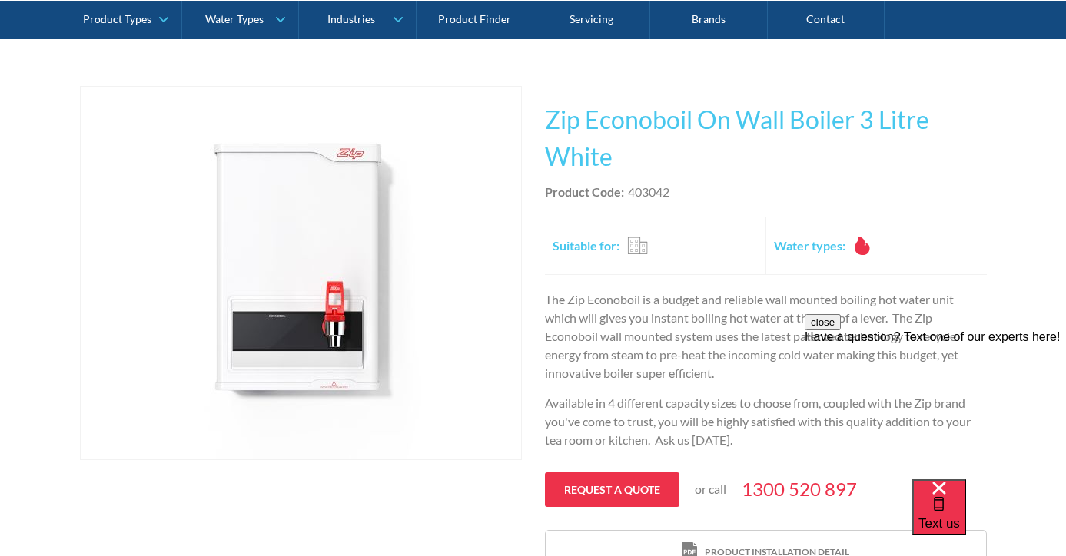
scroll to position [230, 0]
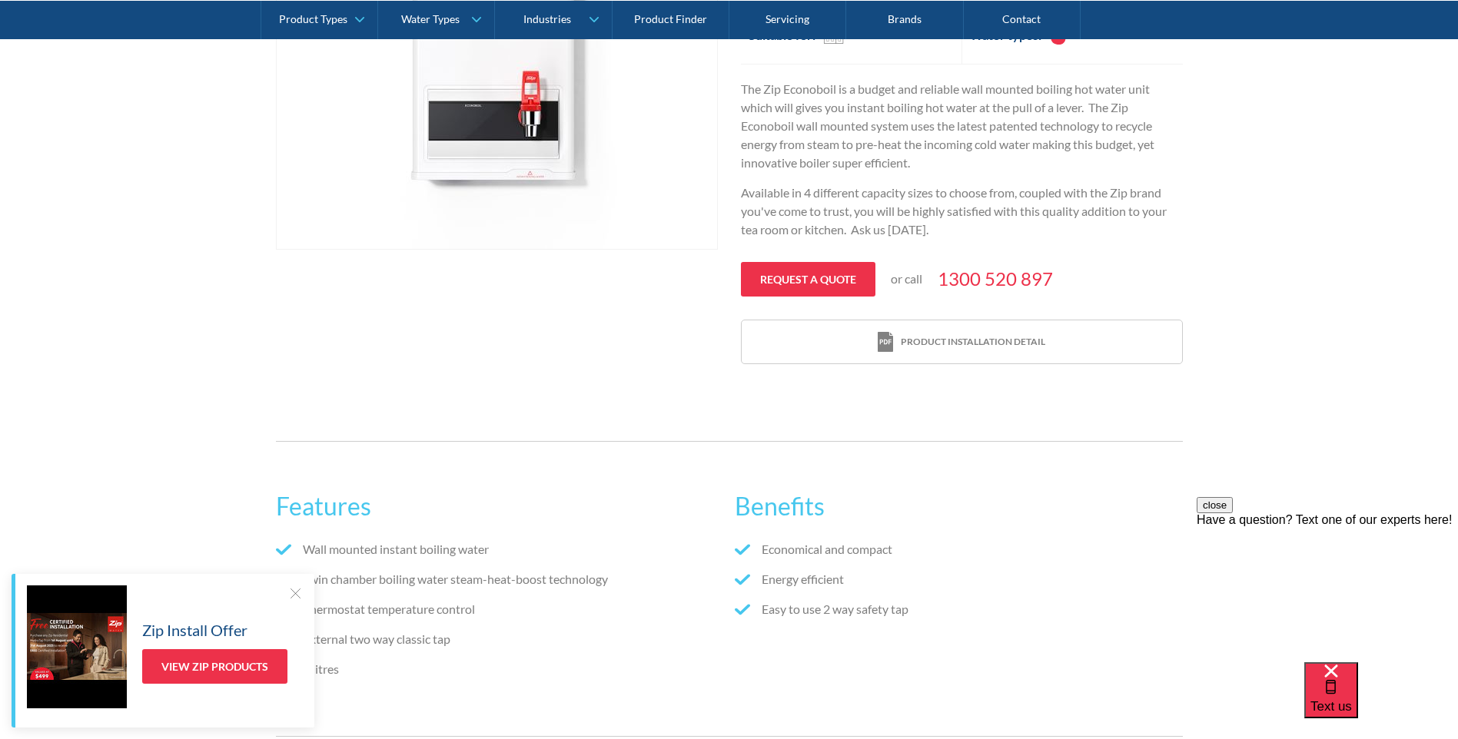
scroll to position [461, 0]
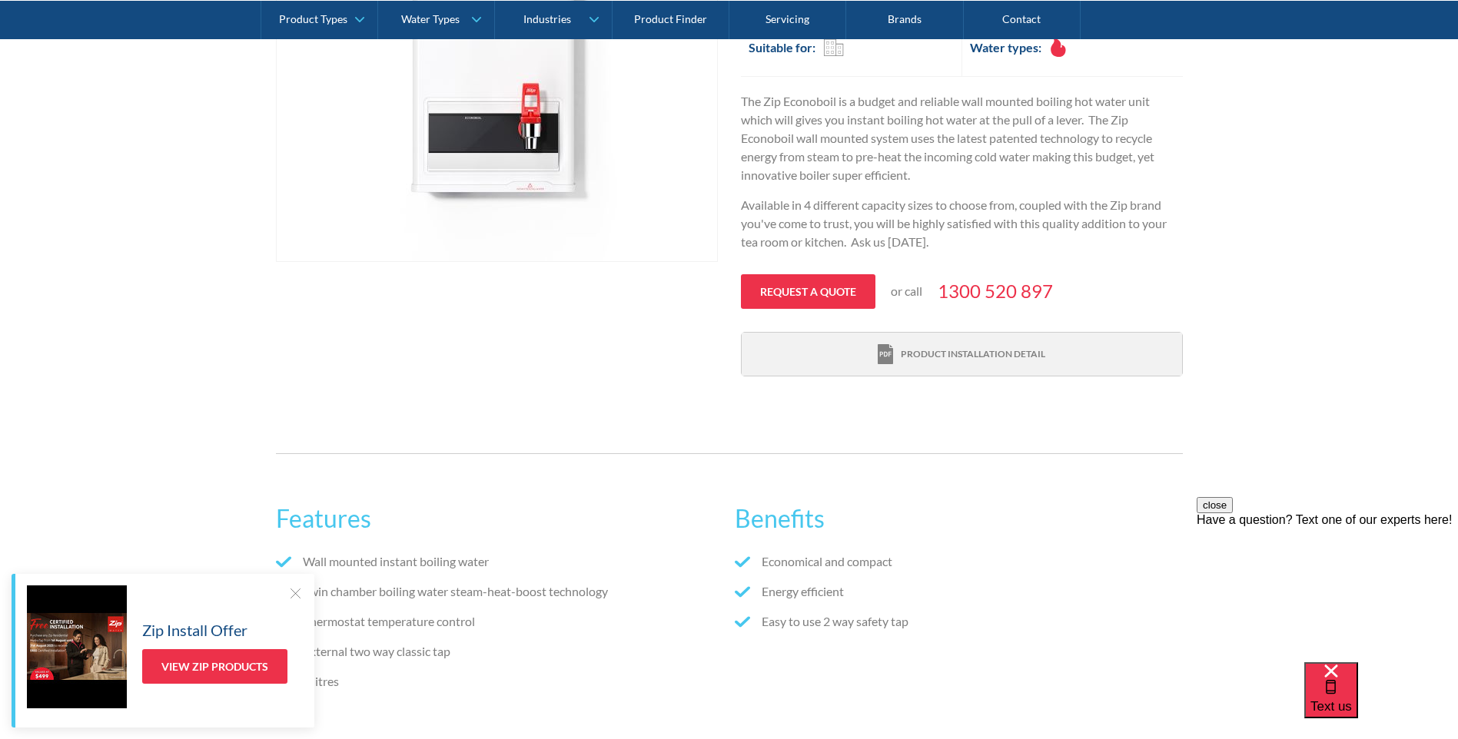
click at [918, 347] on div "Product installation detail" at bounding box center [972, 354] width 144 height 14
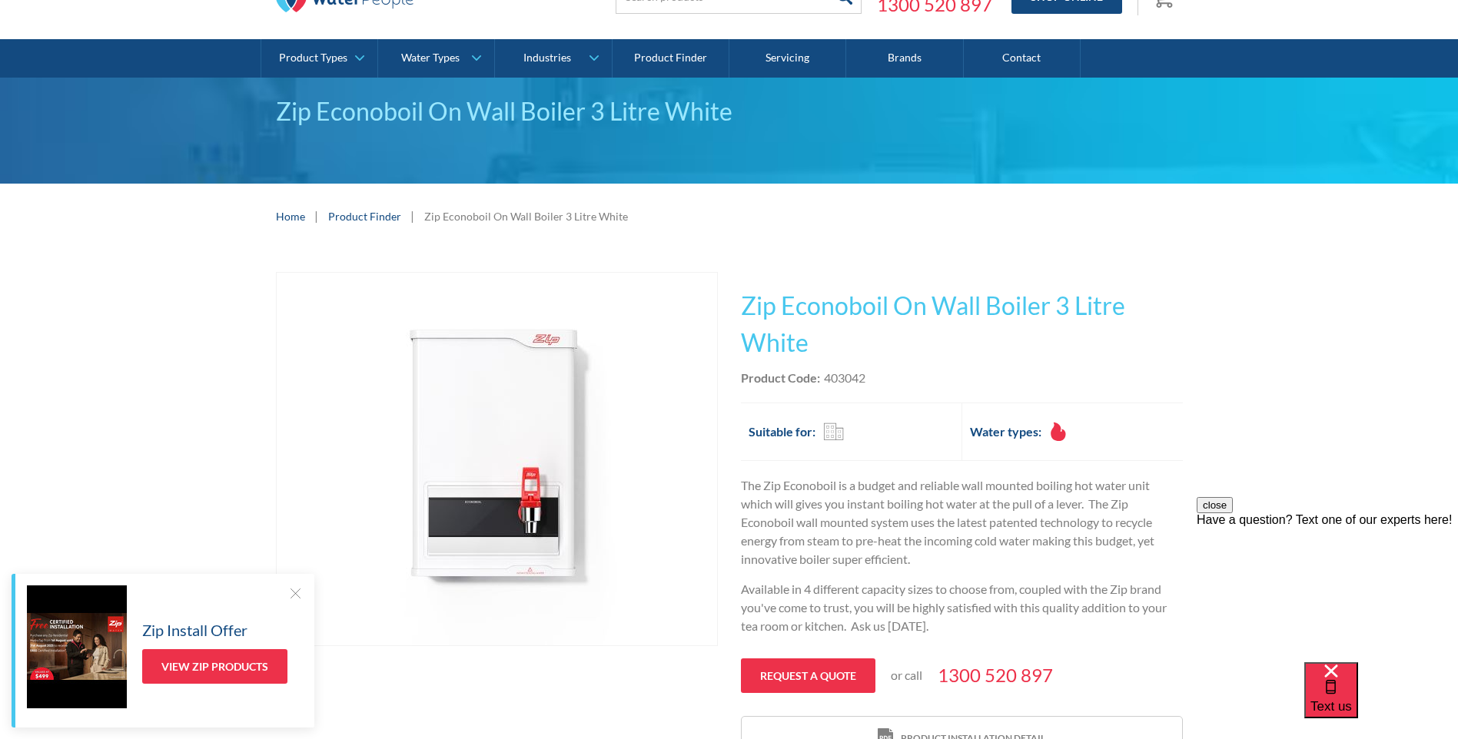
scroll to position [0, 0]
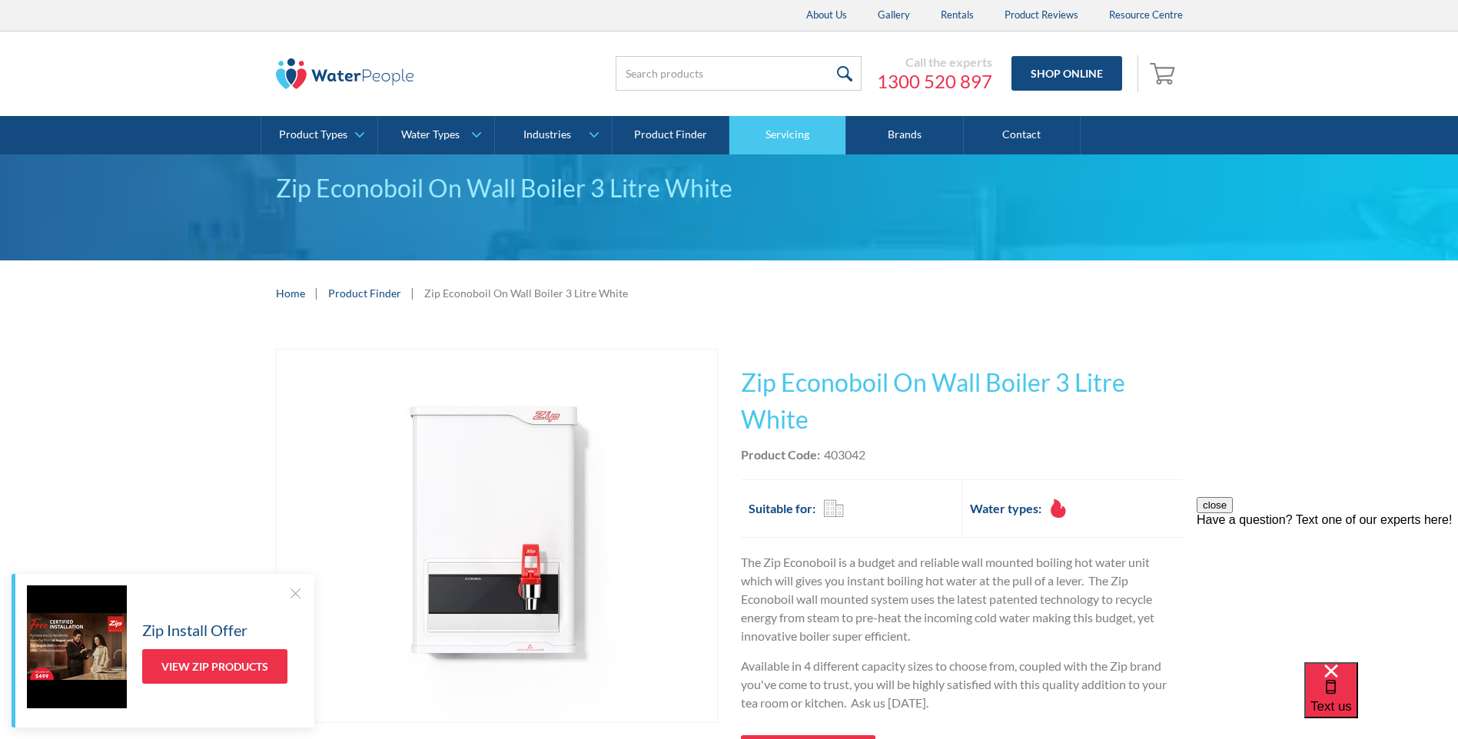
click at [774, 137] on link "Servicing" at bounding box center [787, 135] width 117 height 38
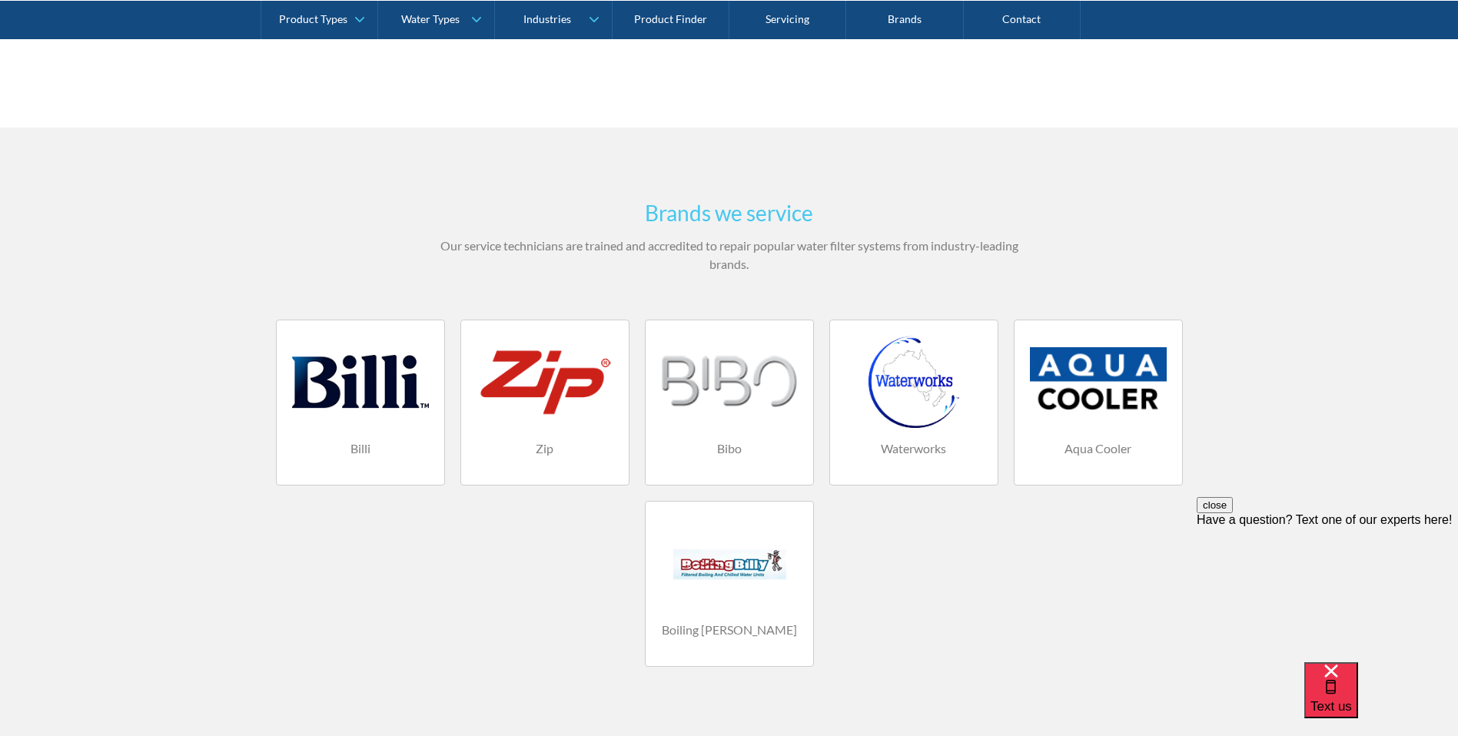
scroll to position [922, 0]
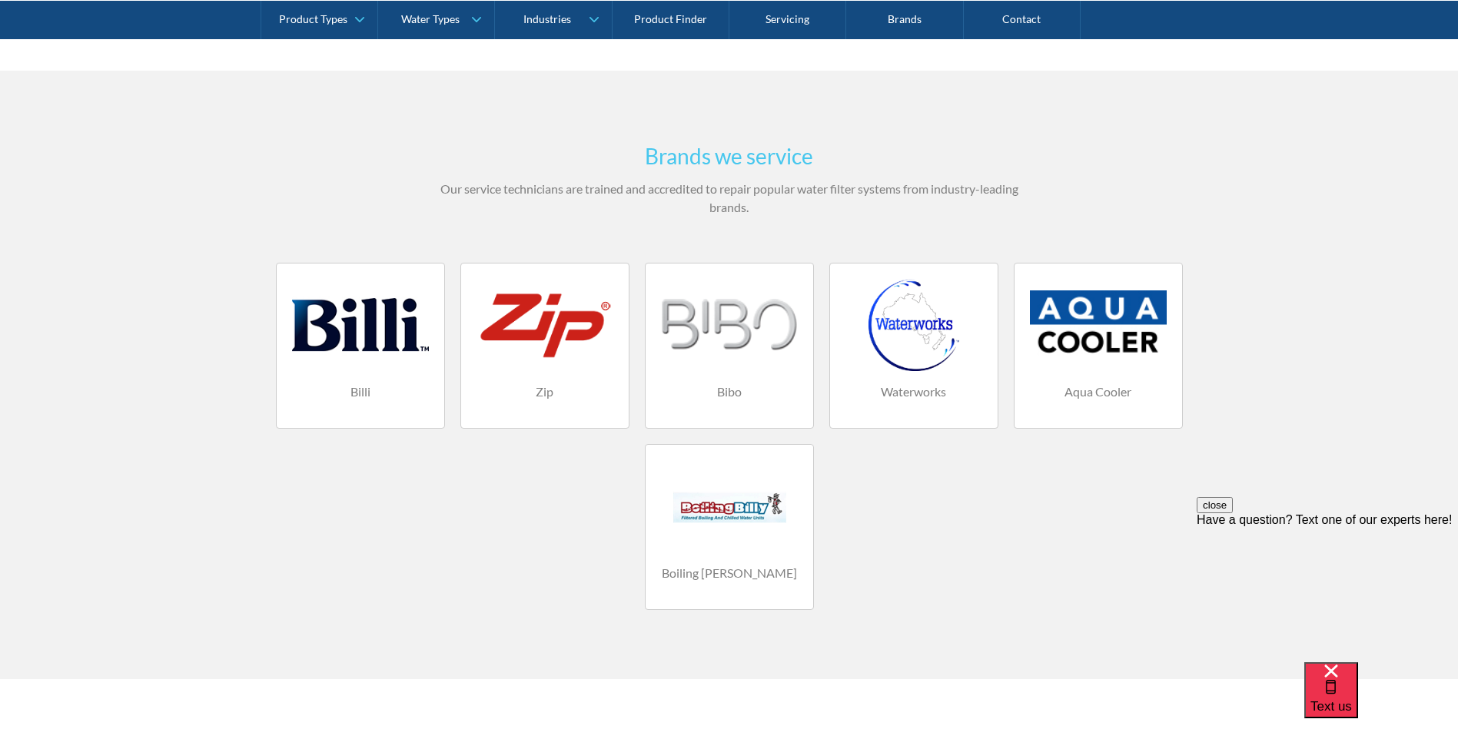
click at [526, 366] on div at bounding box center [544, 325] width 137 height 92
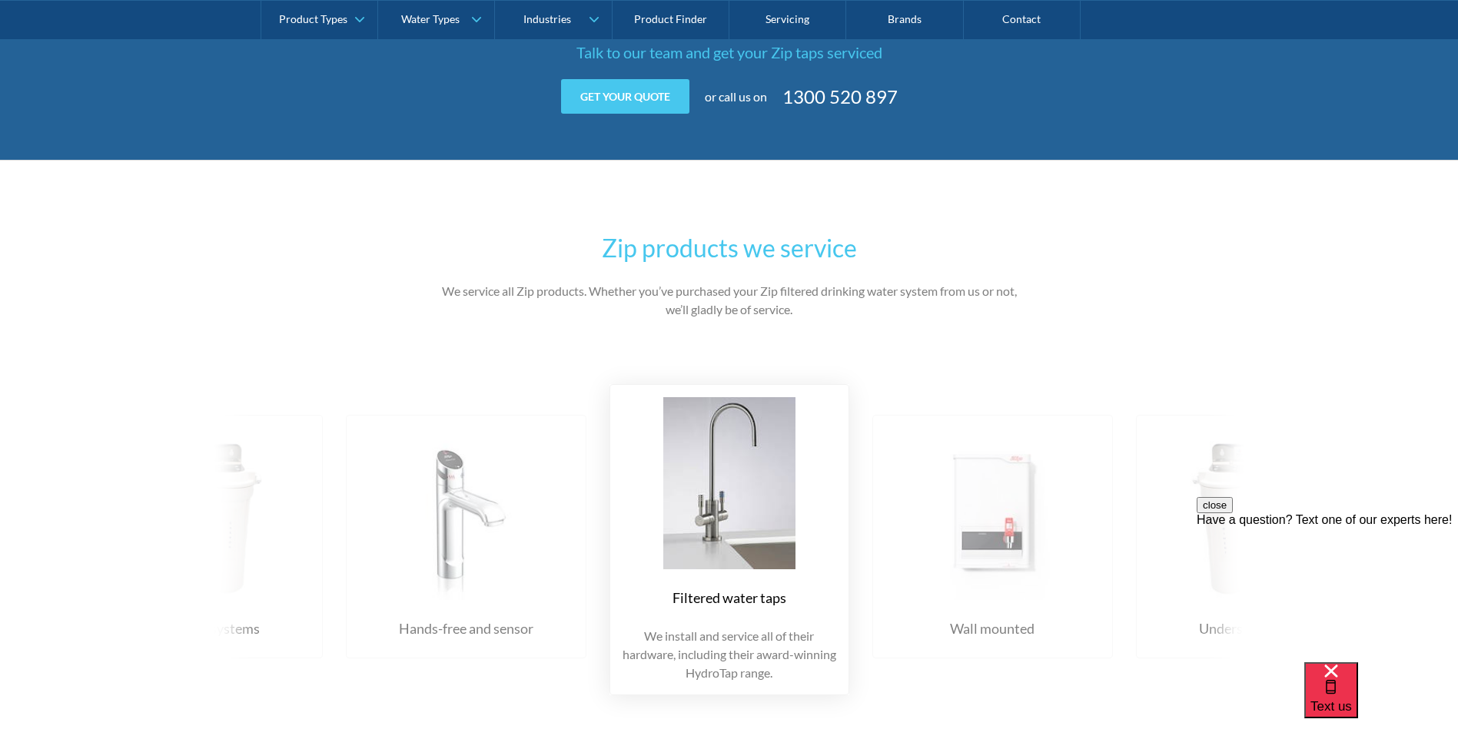
scroll to position [1690, 0]
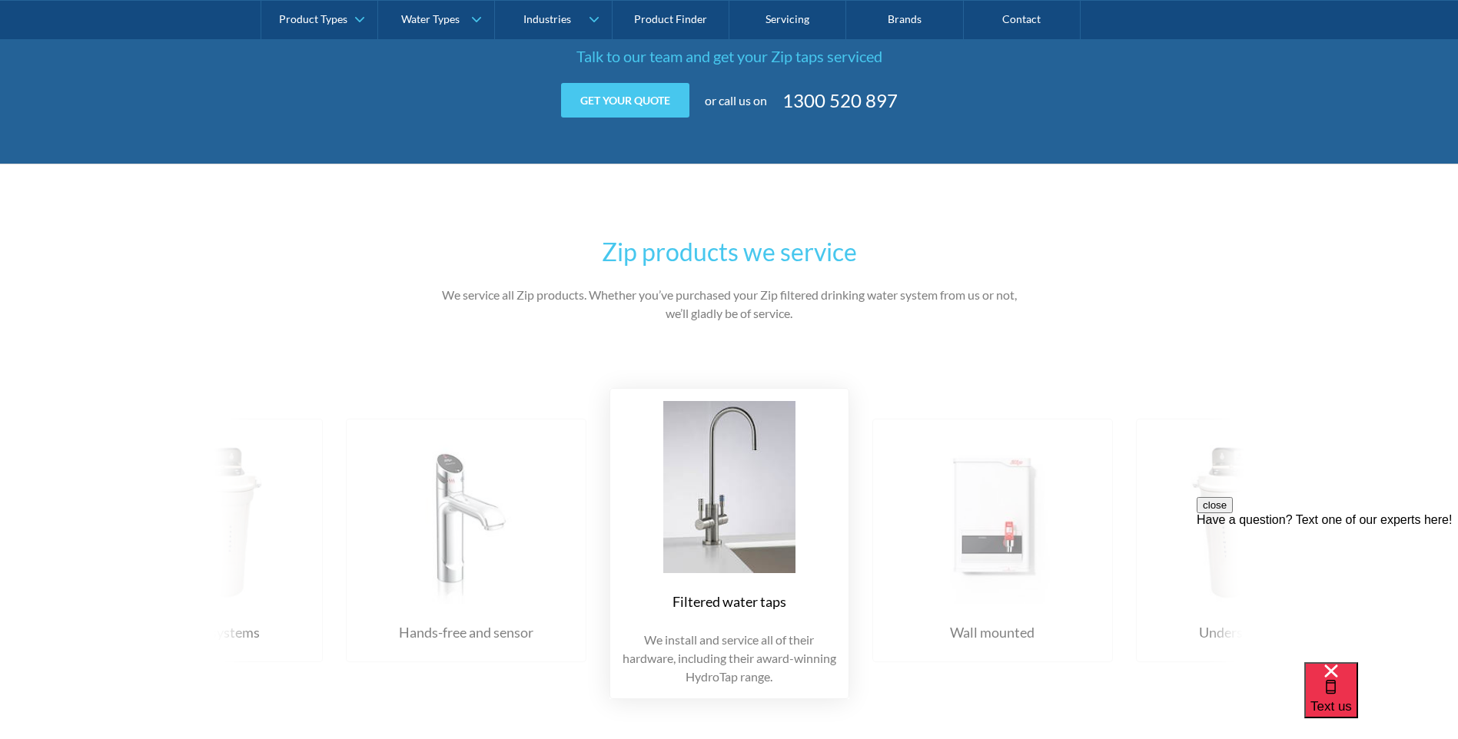
click at [570, 489] on img at bounding box center [465, 518] width 209 height 172
click at [570, 486] on img at bounding box center [465, 518] width 209 height 172
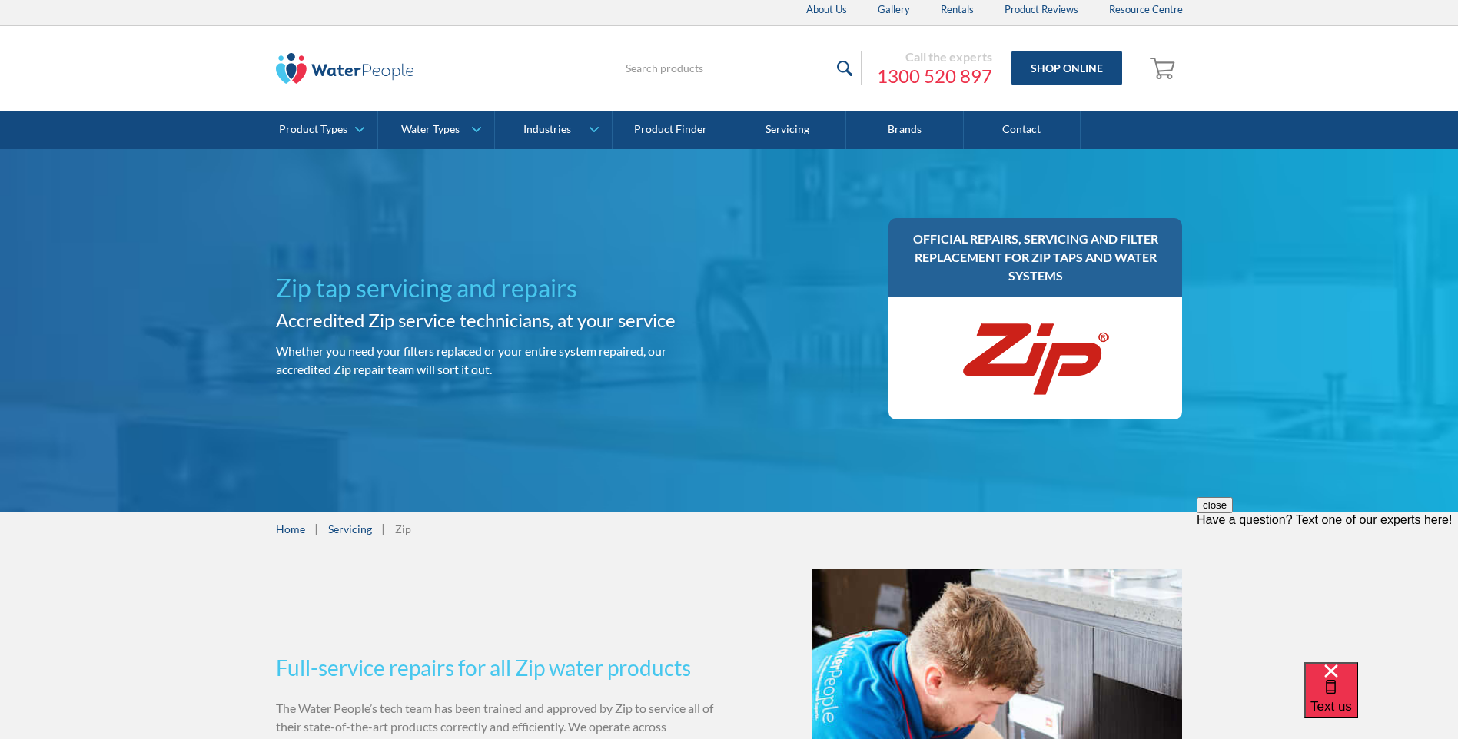
scroll to position [0, 0]
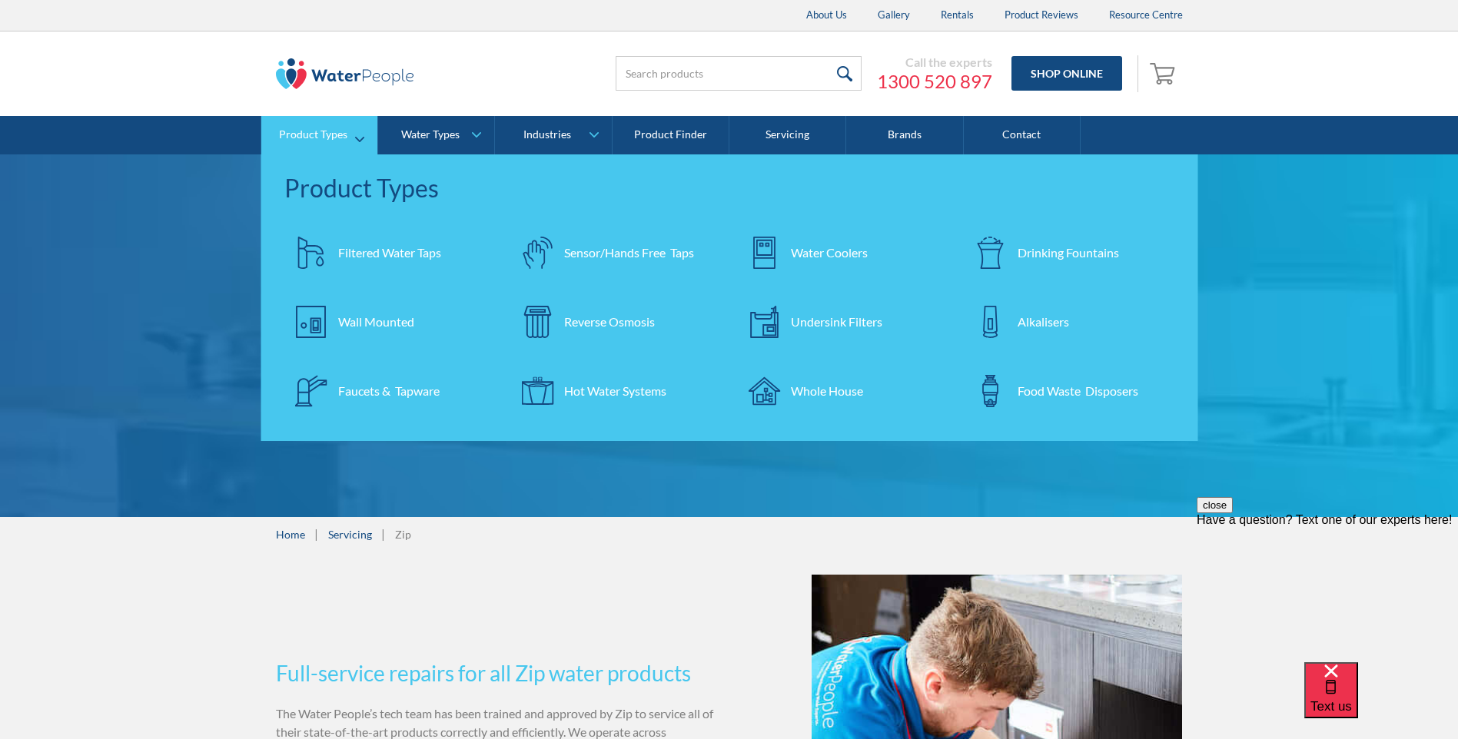
click at [377, 318] on div "Wall Mounted" at bounding box center [376, 322] width 76 height 18
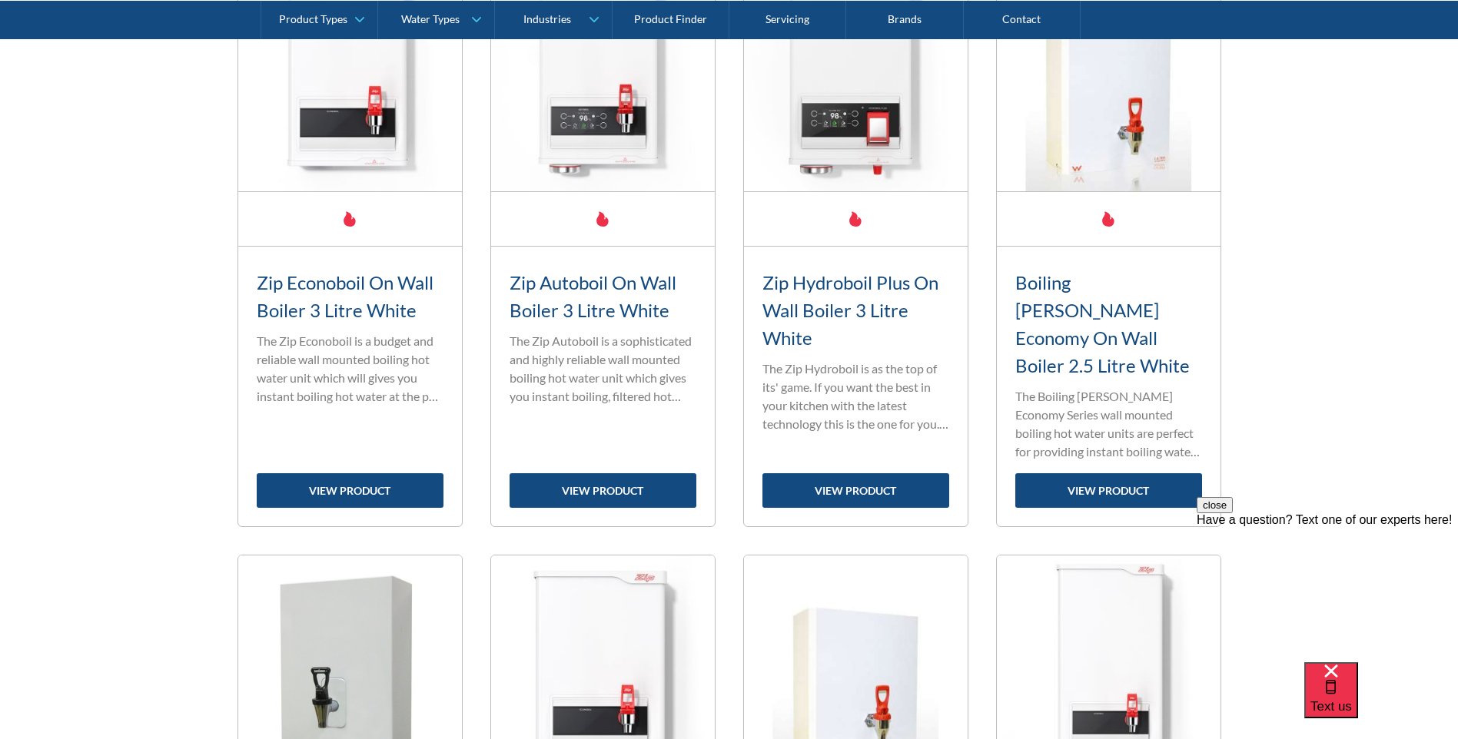
scroll to position [768, 0]
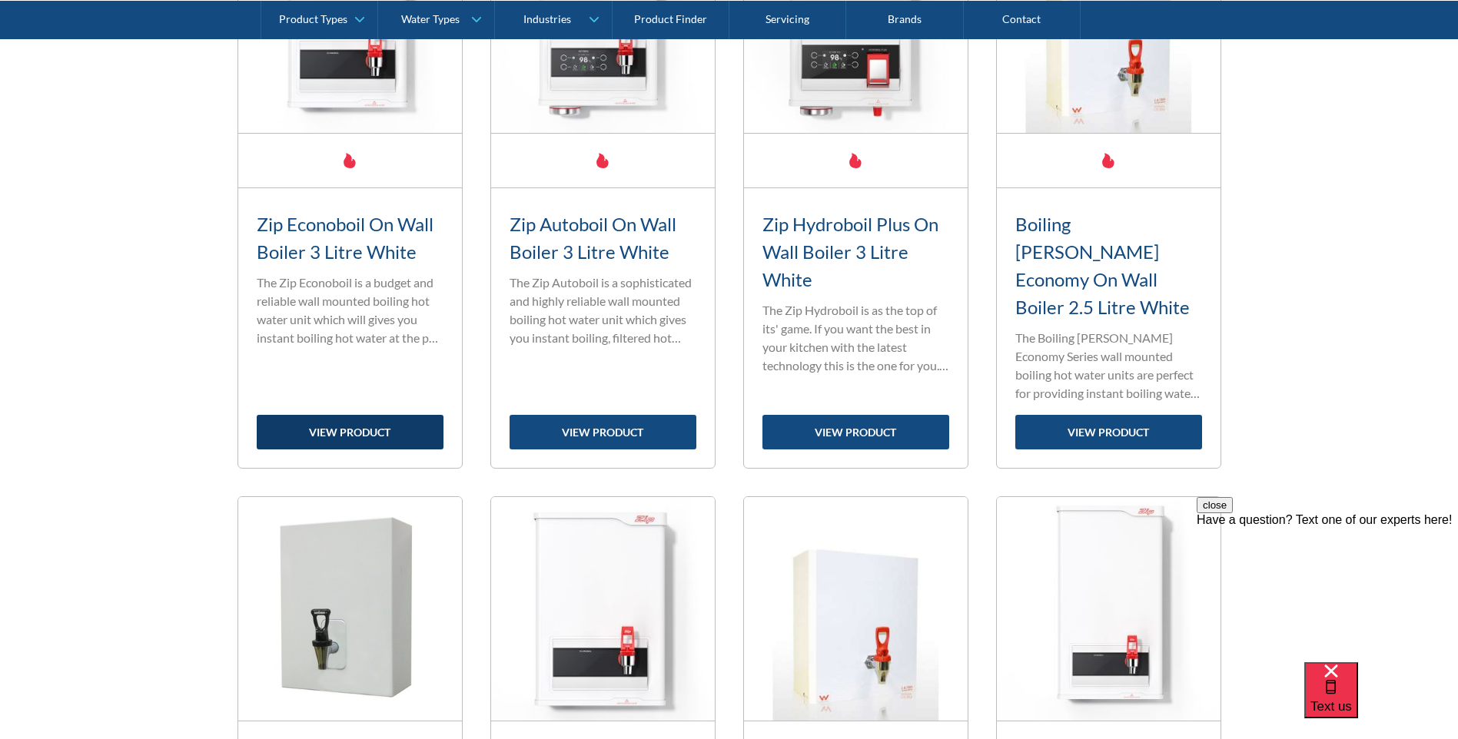
click at [331, 415] on link "view product" at bounding box center [350, 432] width 187 height 35
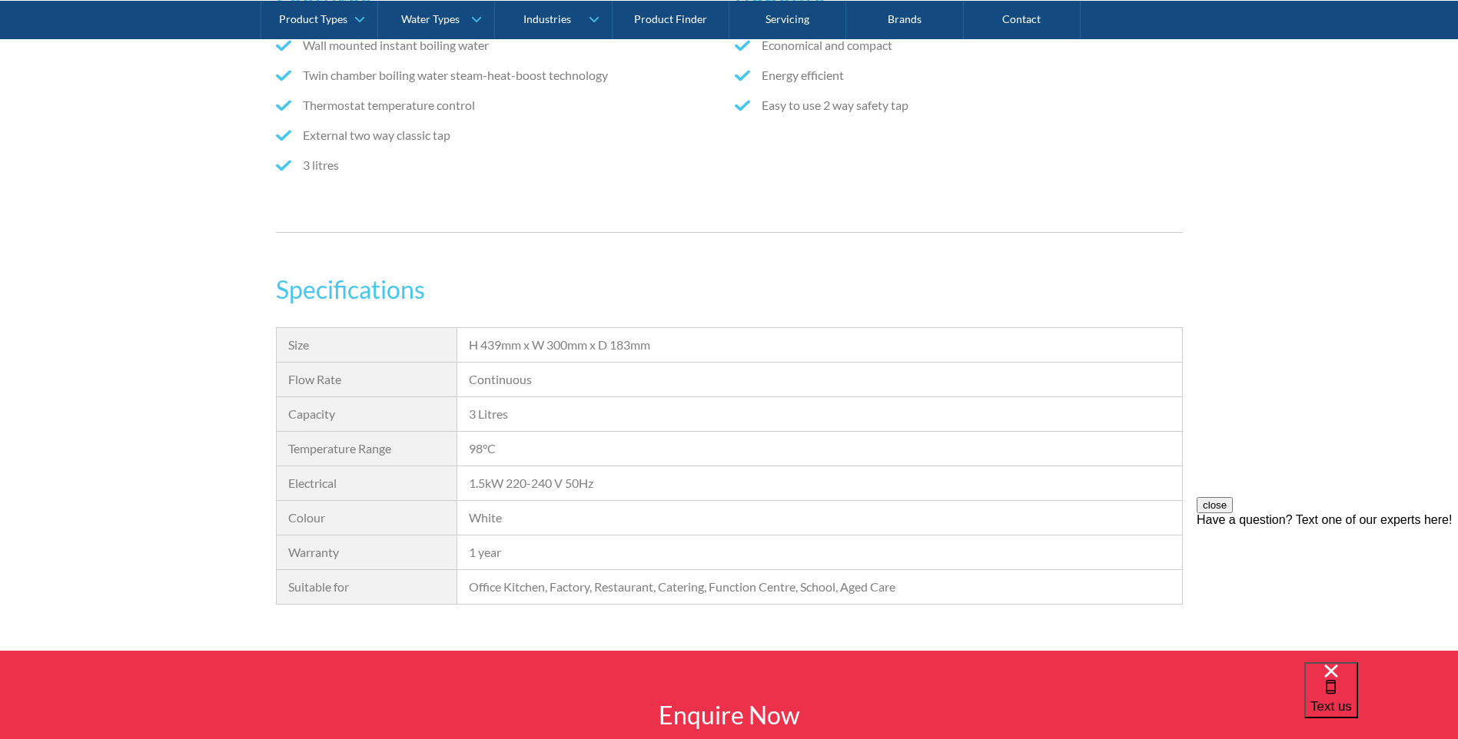
scroll to position [999, 0]
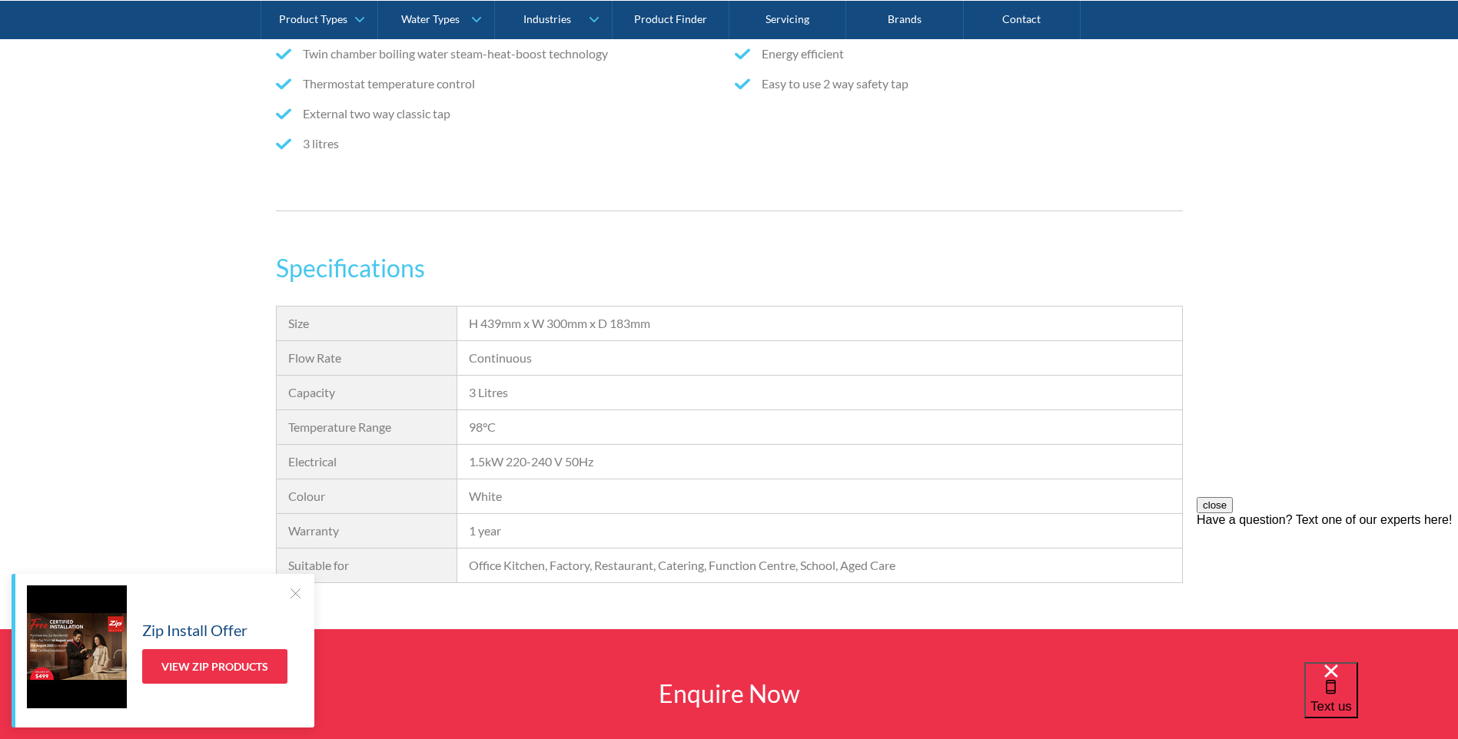
click at [291, 595] on div at bounding box center [294, 592] width 15 height 15
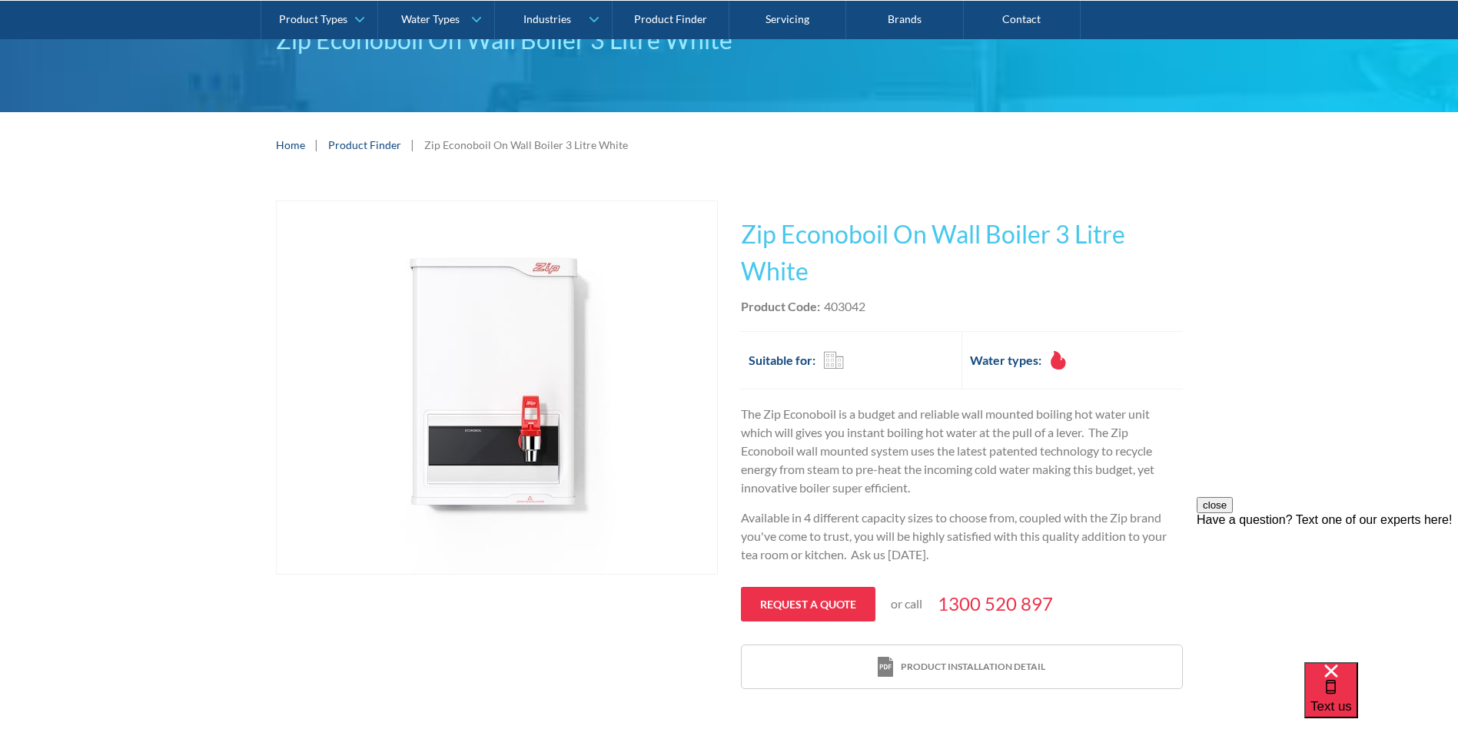
scroll to position [0, 0]
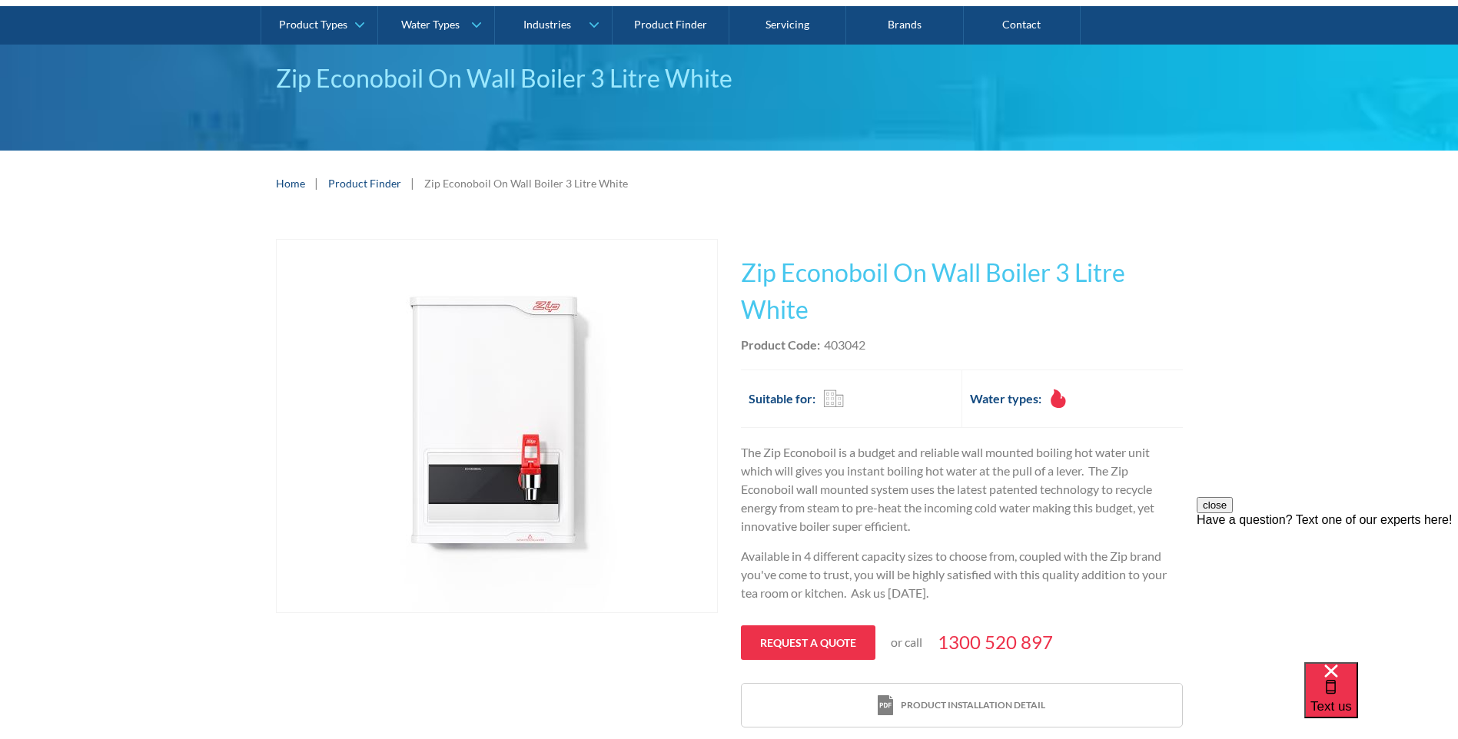
scroll to position [77, 0]
